Goal: Information Seeking & Learning: Learn about a topic

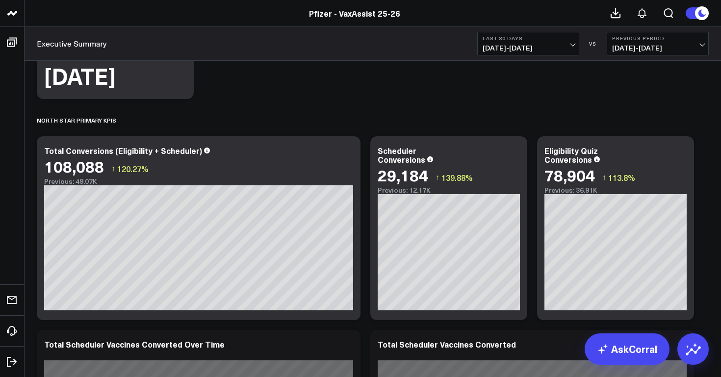
scroll to position [212, 0]
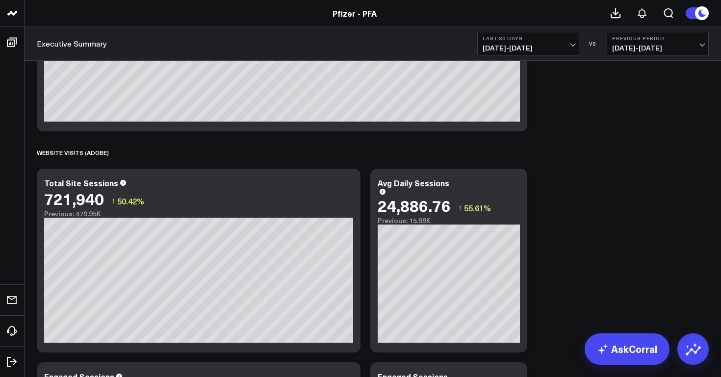
scroll to position [980, 0]
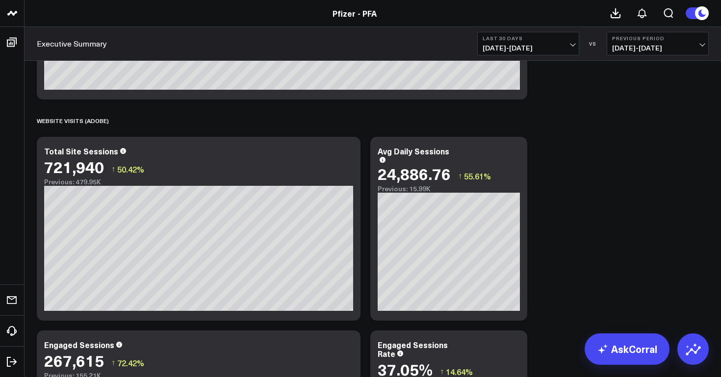
click at [533, 52] on span "09/07/25 - 10/06/25" at bounding box center [528, 48] width 91 height 8
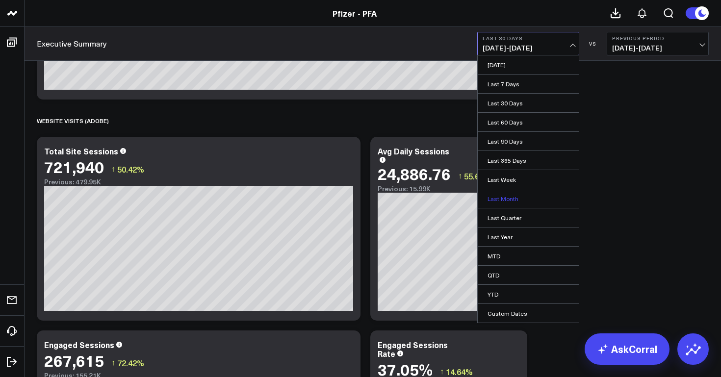
click at [509, 201] on link "Last Month" at bounding box center [528, 198] width 101 height 19
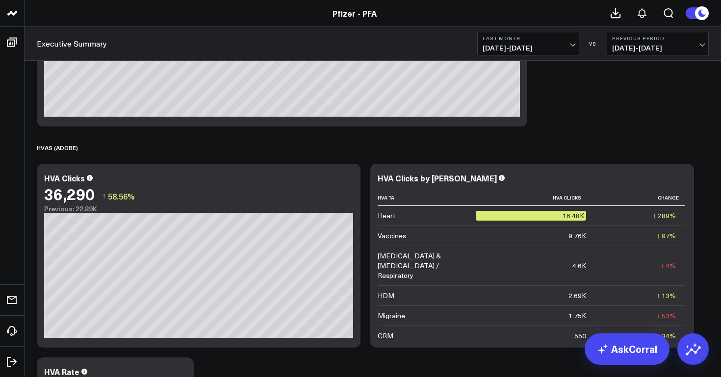
scroll to position [1680, 0]
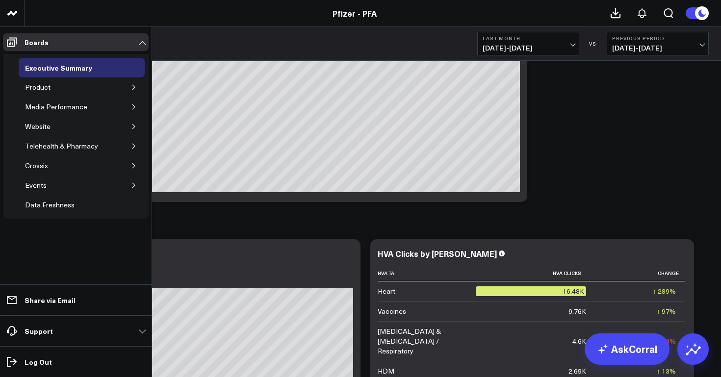
click at [138, 85] on button "button" at bounding box center [134, 87] width 10 height 10
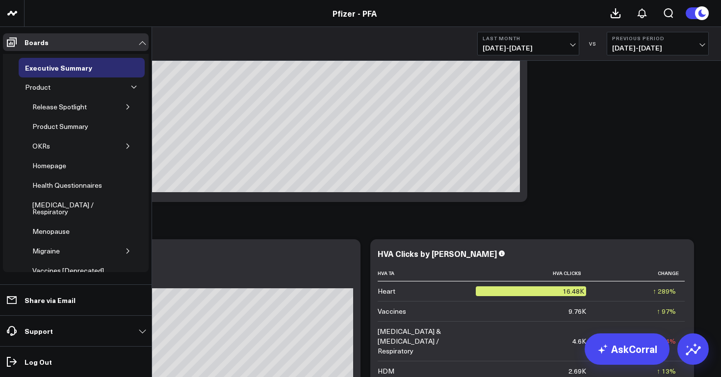
click at [126, 106] on button "button" at bounding box center [128, 107] width 10 height 10
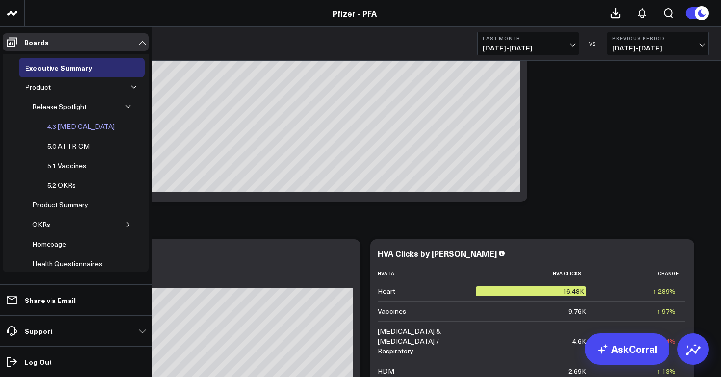
click at [80, 126] on div "4.3 Covid-19" at bounding box center [81, 127] width 73 height 12
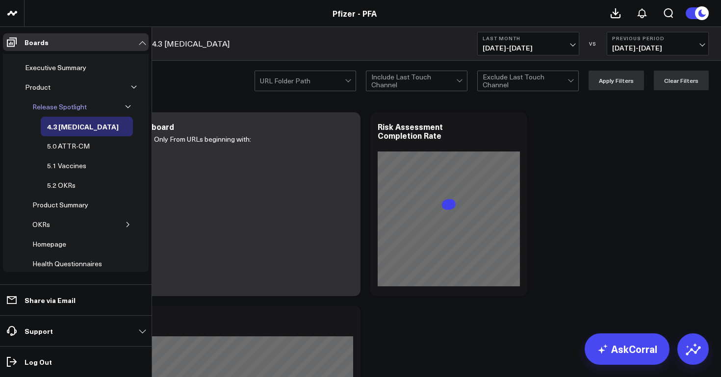
click at [77, 105] on div "Release Spotlight" at bounding box center [59, 107] width 59 height 12
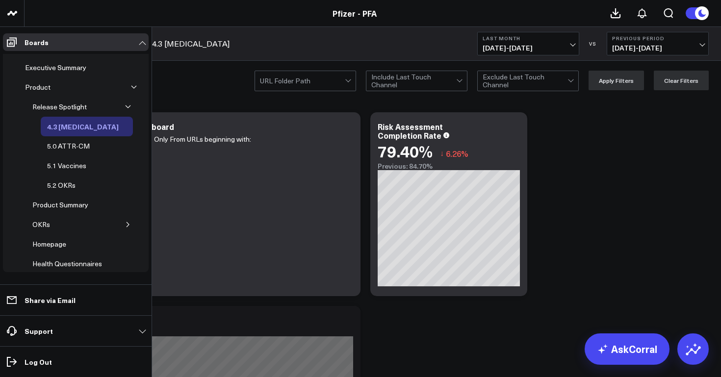
click at [81, 128] on div "4.3 Covid-19" at bounding box center [83, 127] width 77 height 12
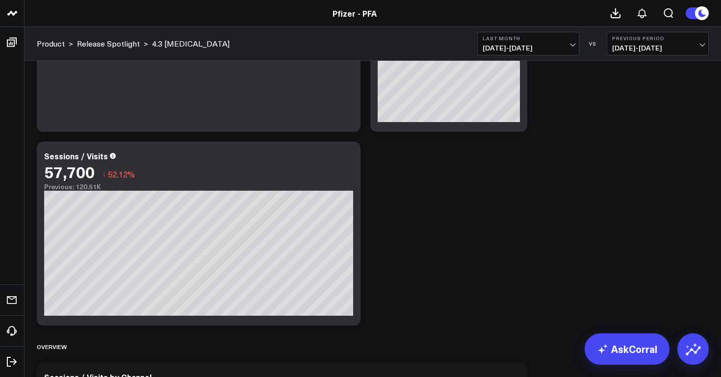
scroll to position [169, 0]
